Goal: Check status: Check status

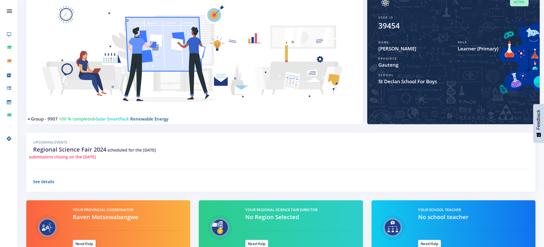
scroll to position [103, 0]
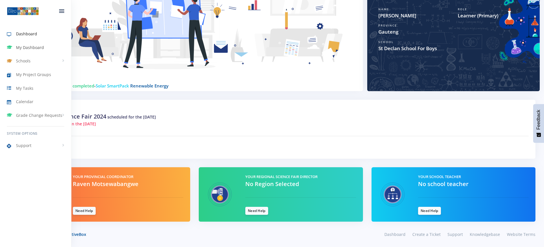
click at [32, 46] on span "My Dashboard" at bounding box center [30, 48] width 28 height 6
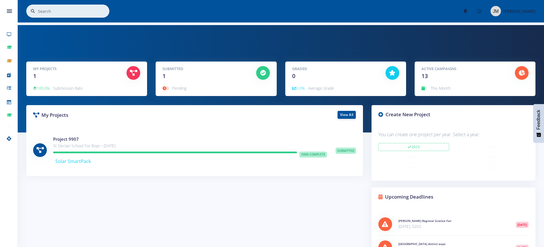
click at [349, 151] on span "Submitted" at bounding box center [345, 151] width 21 height 6
click at [347, 116] on link "View All" at bounding box center [346, 115] width 18 height 8
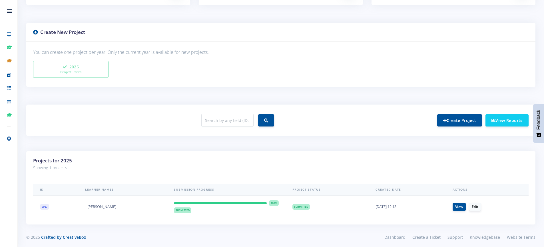
scroll to position [122, 0]
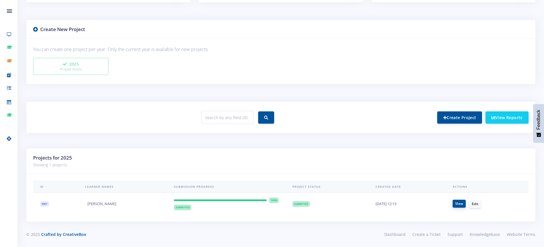
click at [463, 205] on link "View" at bounding box center [458, 204] width 13 height 8
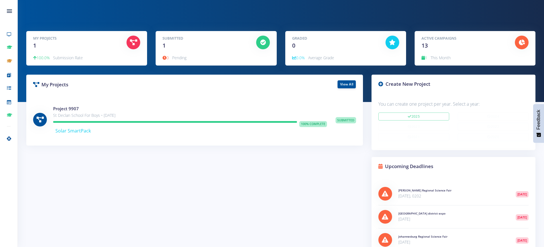
scroll to position [86, 0]
